Goal: Communication & Community: Participate in discussion

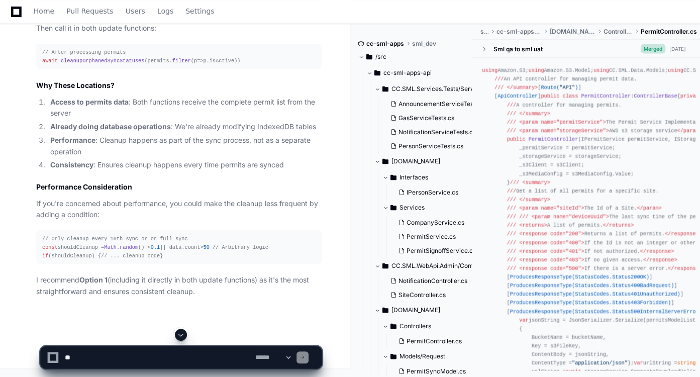
scroll to position [4587, 0]
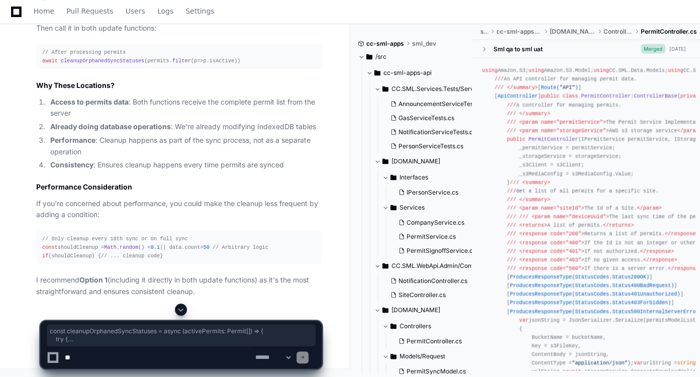
drag, startPoint x: 42, startPoint y: 97, endPoint x: 59, endPoint y: 258, distance: 162.9
copy div "const cleanupOrphanedSyncStatuses = async ( activePermits : Permit [] ) => { tr…"
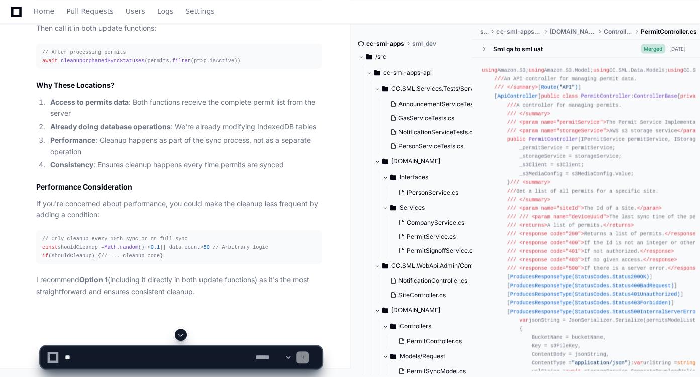
scroll to position [4736, 0]
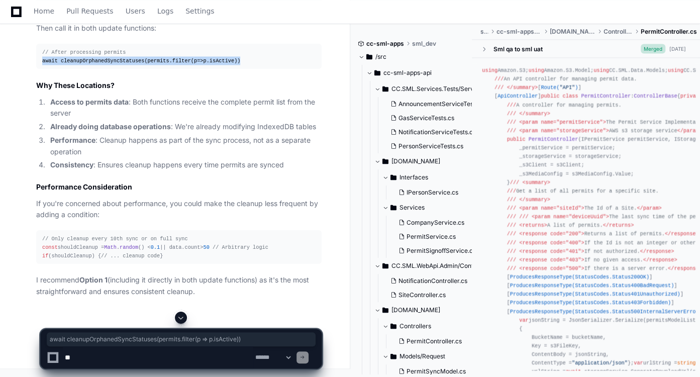
drag, startPoint x: 230, startPoint y: 169, endPoint x: 42, endPoint y: 171, distance: 187.6
click at [42, 65] on div "// After processing permits await cleanupOrphanedSyncStatuses (permits. filter …" at bounding box center [179, 56] width 274 height 17
copy div "await cleanupOrphanedSyncStatuses (permits. filter ( p => p. isActive ))"
click at [206, 132] on li "Already doing database operations : We're already modifying IndexedDB tables" at bounding box center [184, 127] width 275 height 12
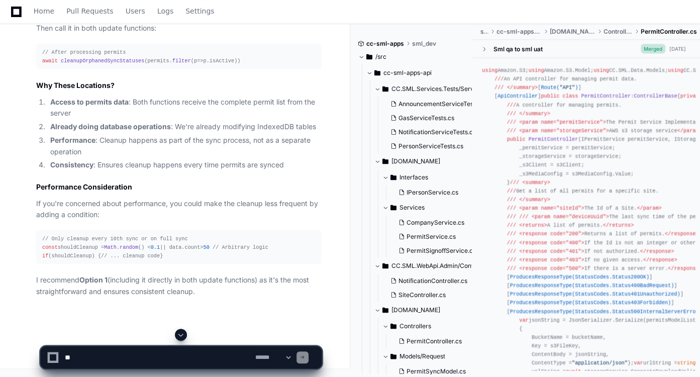
click at [137, 358] on textarea at bounding box center [158, 357] width 191 height 22
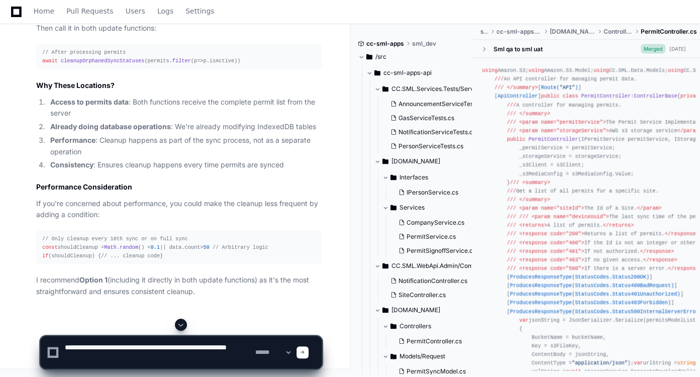
type textarea "**********"
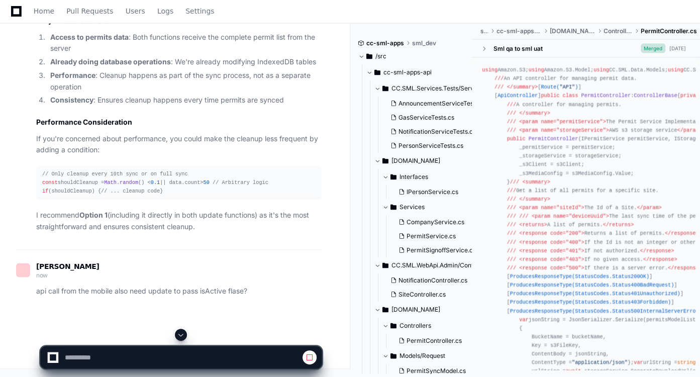
click at [179, 336] on span at bounding box center [181, 335] width 8 height 8
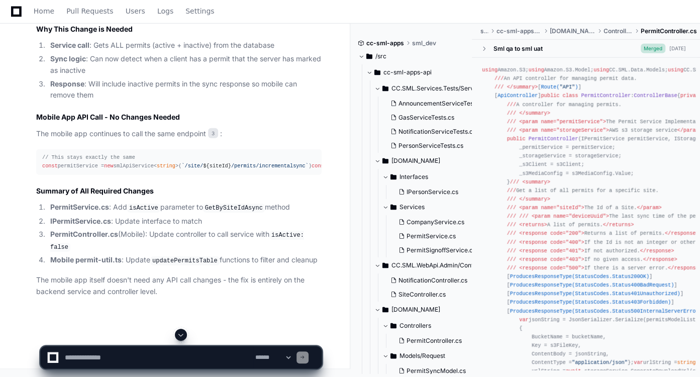
scroll to position [5319, 0]
